Goal: Information Seeking & Learning: Compare options

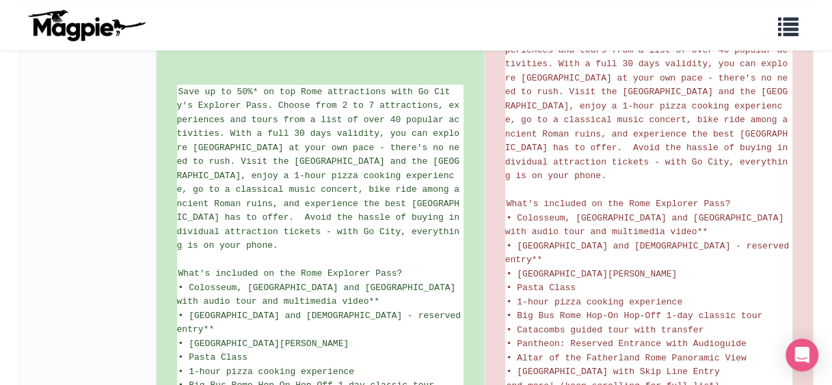
scroll to position [584, 0]
